Goal: Information Seeking & Learning: Learn about a topic

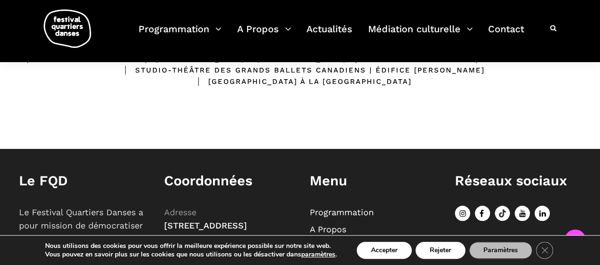
scroll to position [321, 0]
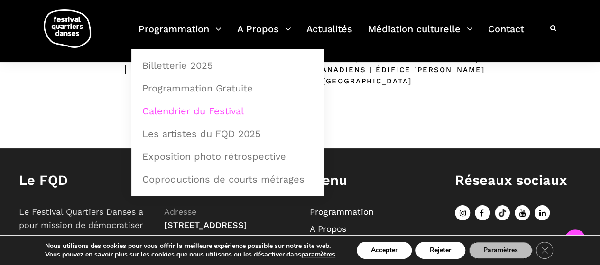
click at [190, 109] on link "Calendrier du Festival" at bounding box center [228, 111] width 182 height 22
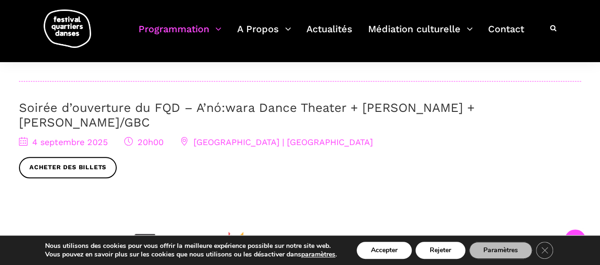
scroll to position [406, 0]
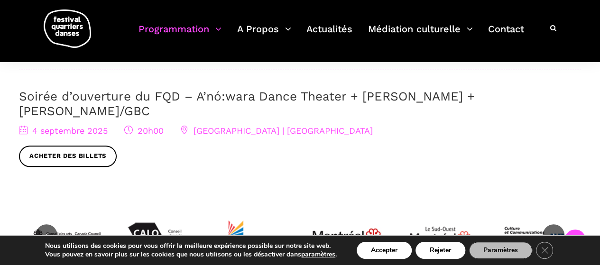
click at [243, 89] on link "Soirée d’ouverture du FQD – A’nó:wara Dance Theater + Charles Brecard + Etienne…" at bounding box center [247, 103] width 456 height 29
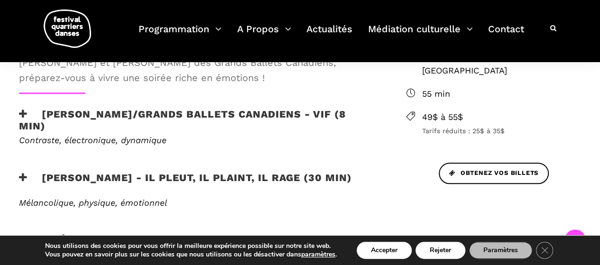
scroll to position [379, 0]
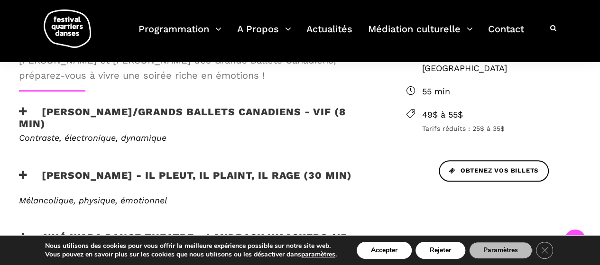
click at [27, 113] on icon at bounding box center [23, 112] width 9 height 10
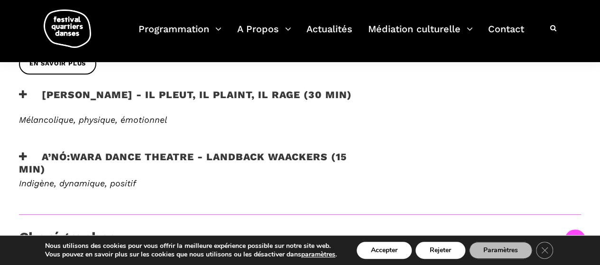
scroll to position [537, 0]
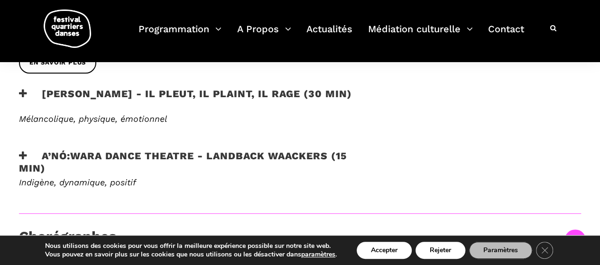
click at [19, 153] on icon at bounding box center [23, 156] width 9 height 10
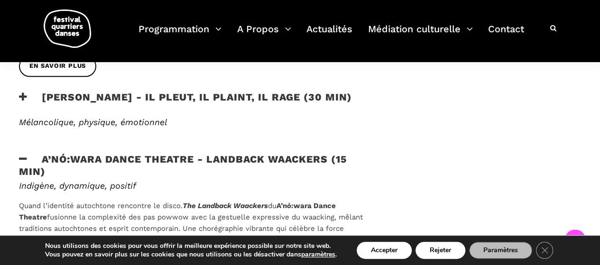
scroll to position [527, 0]
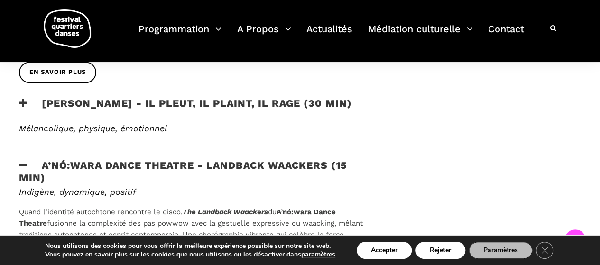
click at [19, 102] on icon at bounding box center [23, 103] width 9 height 10
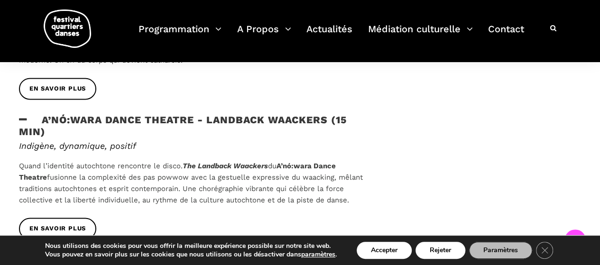
scroll to position [733, 0]
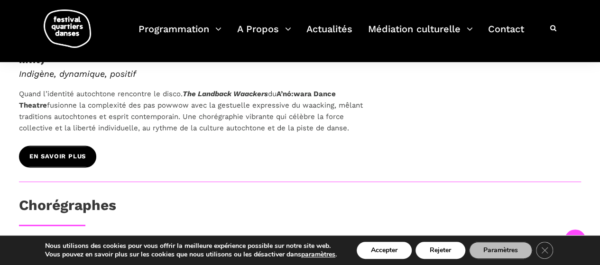
click at [69, 160] on span "EN SAVOIR PLUS" at bounding box center [57, 157] width 56 height 10
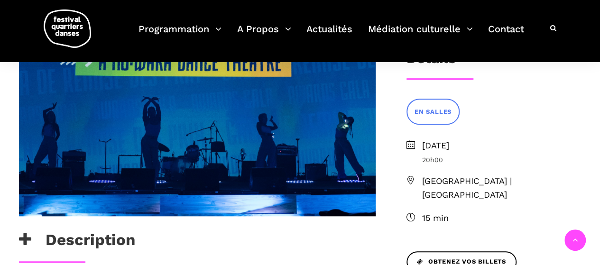
scroll to position [272, 0]
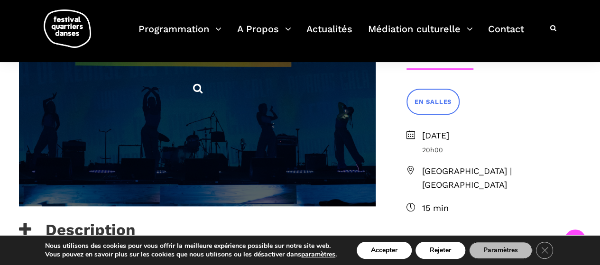
click at [209, 95] on span at bounding box center [197, 88] width 357 height 238
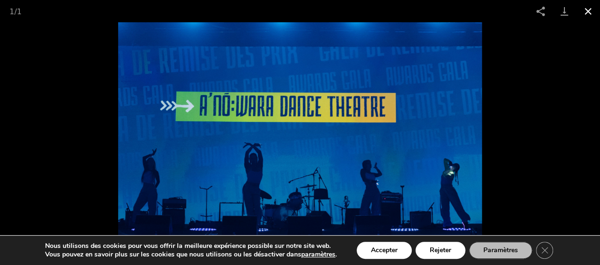
click at [586, 14] on button "Close gallery" at bounding box center [588, 11] width 24 height 22
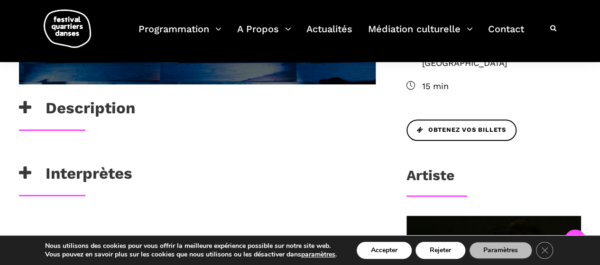
scroll to position [393, 0]
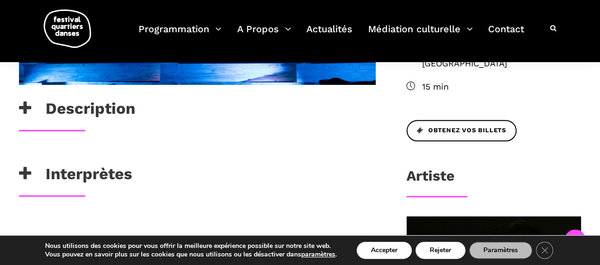
click at [22, 110] on icon at bounding box center [25, 109] width 12 height 16
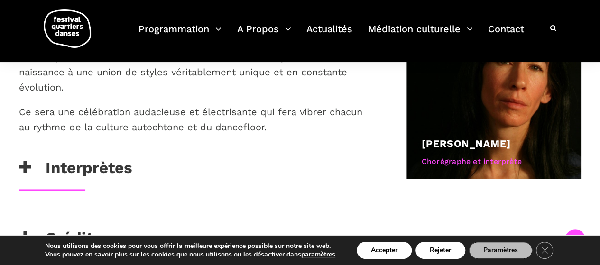
scroll to position [606, 0]
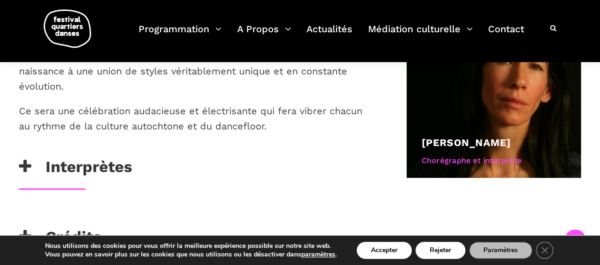
click at [31, 157] on h3 "Interprètes" at bounding box center [75, 169] width 113 height 24
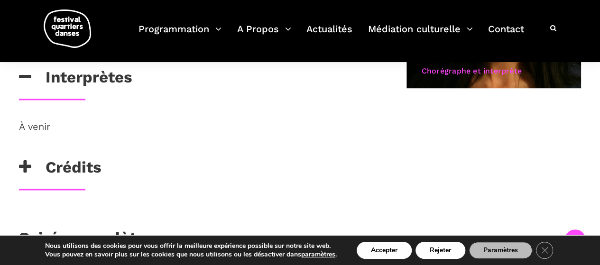
scroll to position [695, 0]
click at [26, 160] on icon at bounding box center [25, 168] width 12 height 16
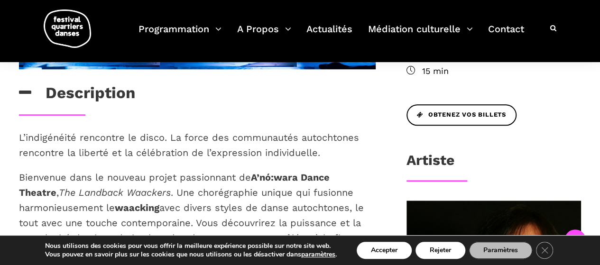
scroll to position [409, 0]
